Goal: Information Seeking & Learning: Learn about a topic

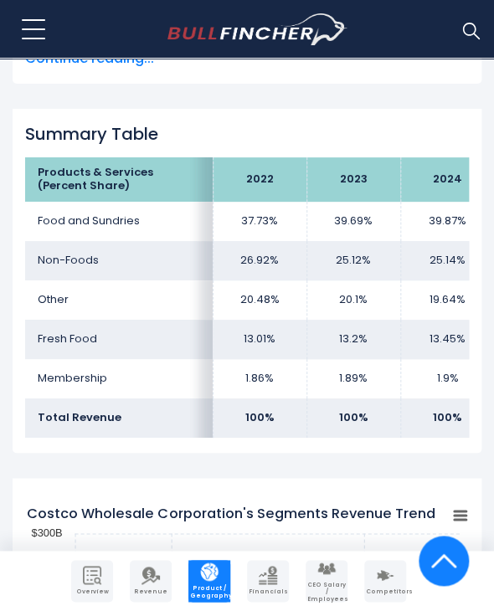
scroll to position [1172, 0]
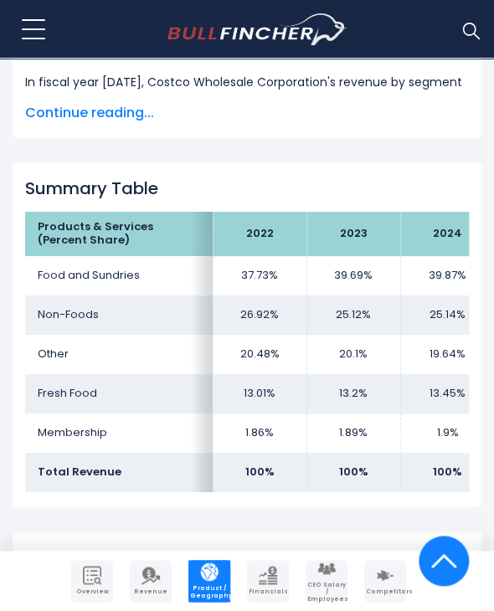
drag, startPoint x: 228, startPoint y: 503, endPoint x: 336, endPoint y: 504, distance: 108.0
click at [336, 504] on div "Summary Table Products & Services (Percent Share) 2022 2023 2024 Food and Sundr…" at bounding box center [247, 335] width 469 height 344
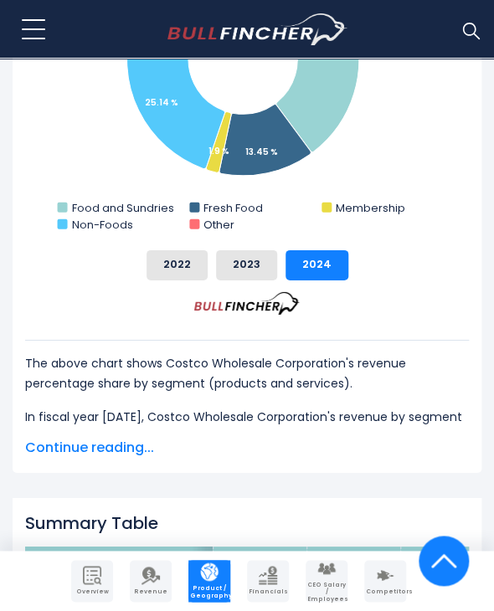
click at [265, 421] on p "In fiscal year [DATE], Costco Wholesale Corporation's revenue by segment is as …" at bounding box center [247, 427] width 444 height 40
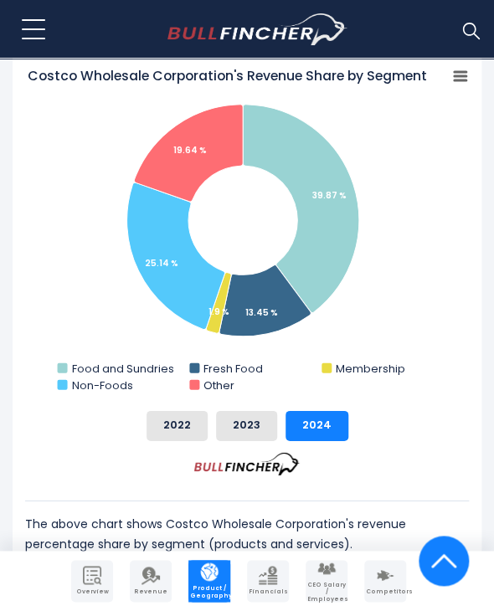
scroll to position [418, 0]
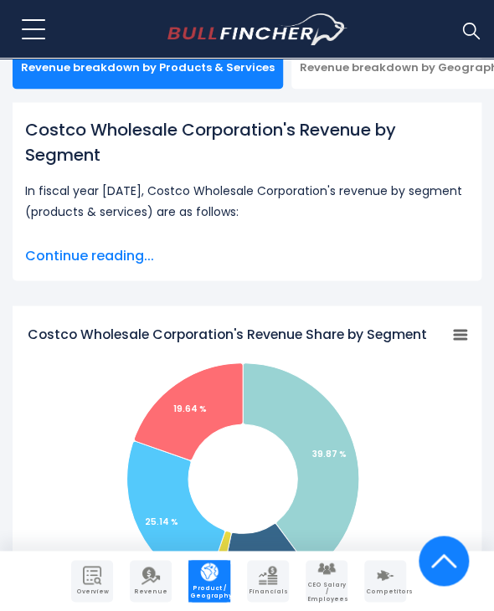
click at [469, 328] on div "Costco Wholesale Corporation's Revenue Share by Segment Created with Highcharts…" at bounding box center [247, 598] width 469 height 586
click at [461, 331] on rect "Costco Wholesale Corporation's Revenue Share by Segment" at bounding box center [459, 333] width 23 height 23
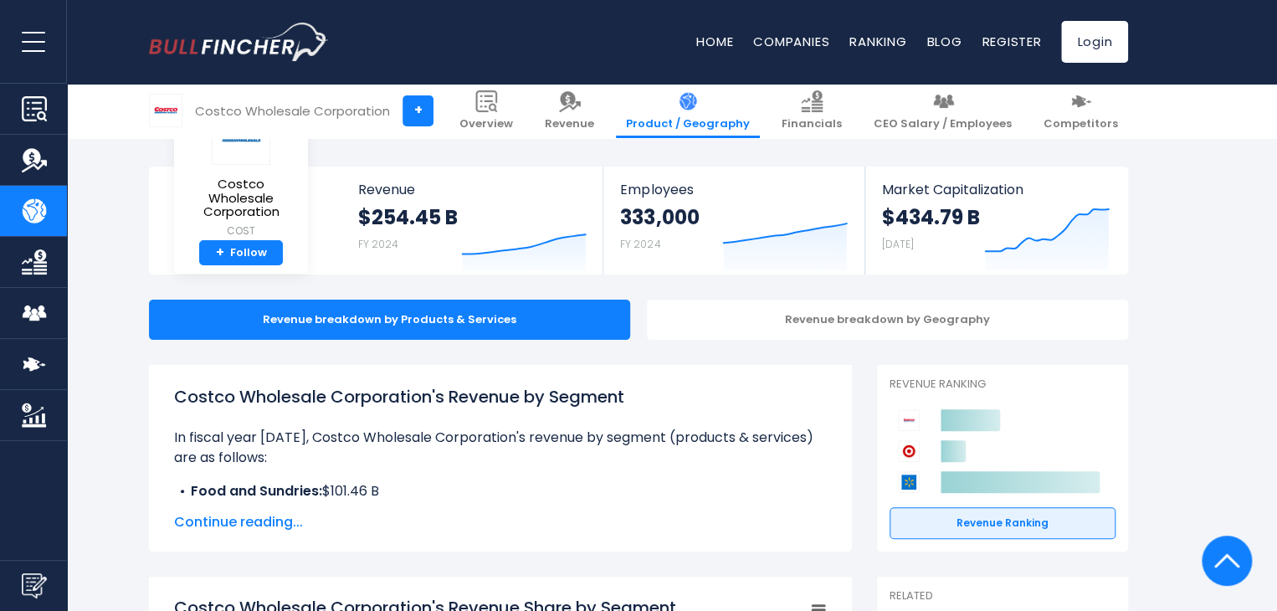
scroll to position [0, 0]
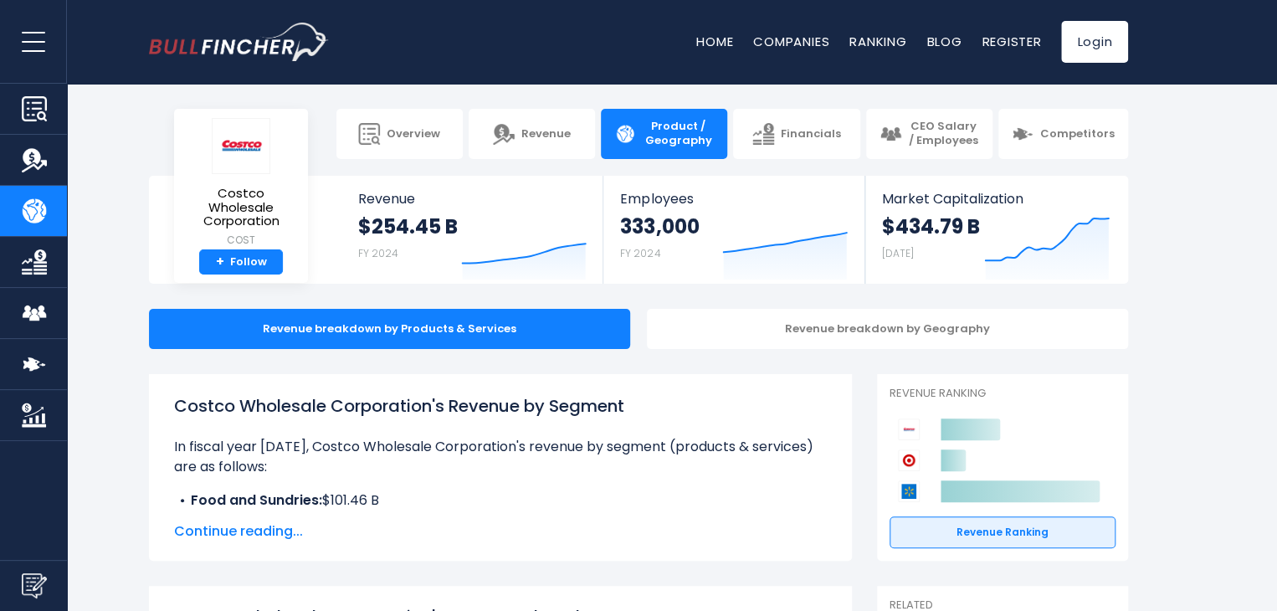
click at [239, 531] on span "Continue reading..." at bounding box center [500, 531] width 653 height 20
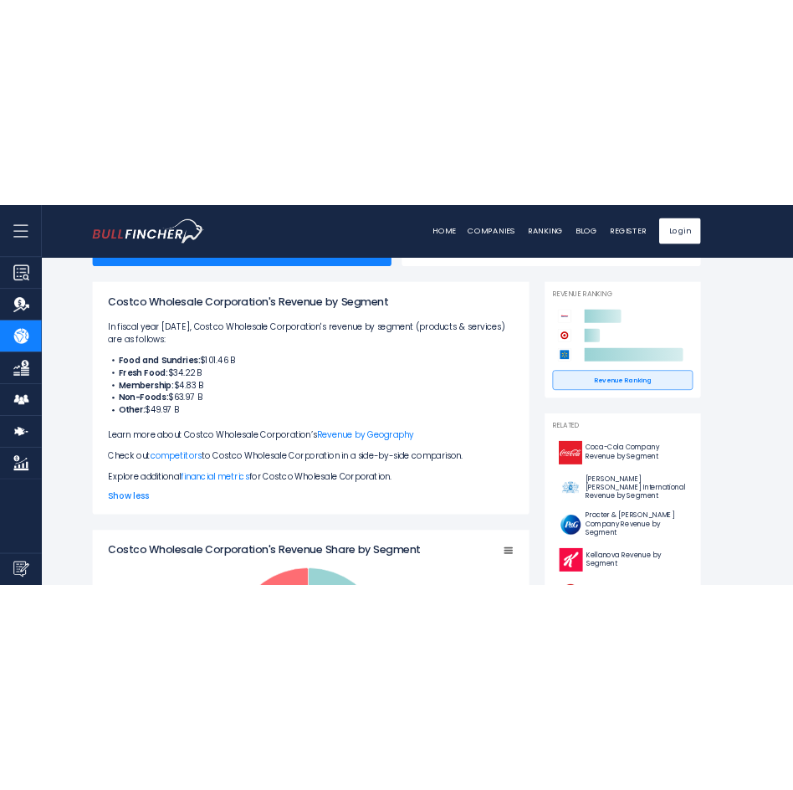
scroll to position [197, 0]
